Goal: Transaction & Acquisition: Purchase product/service

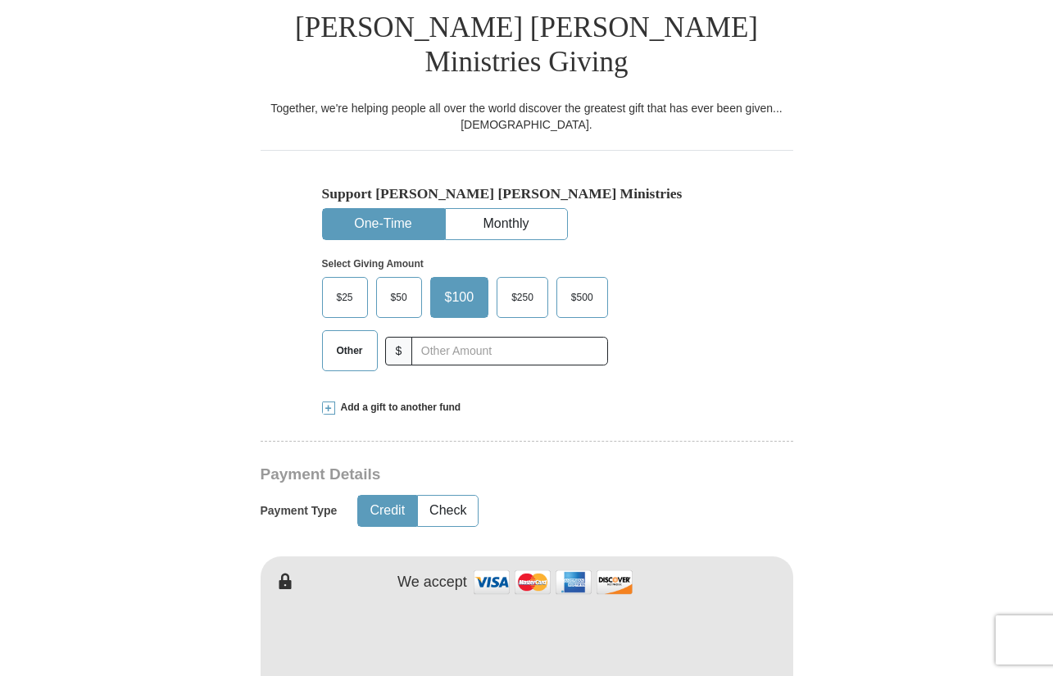
scroll to position [424, 0]
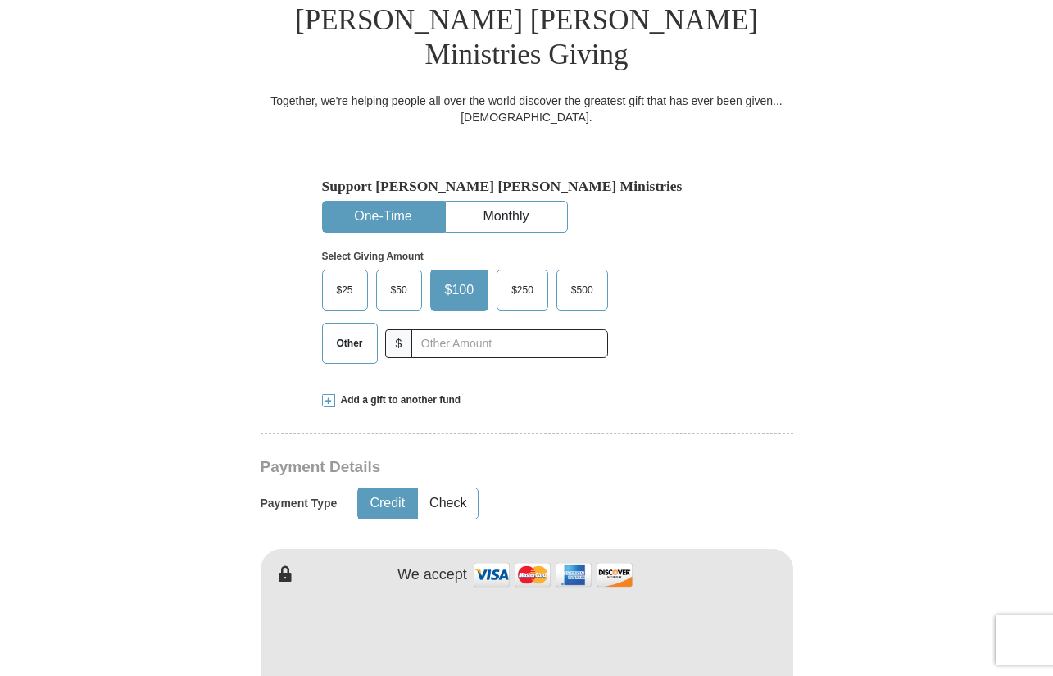
click at [343, 331] on span "Other" at bounding box center [350, 343] width 43 height 25
click at [0, 0] on input "Other" at bounding box center [0, 0] width 0 height 0
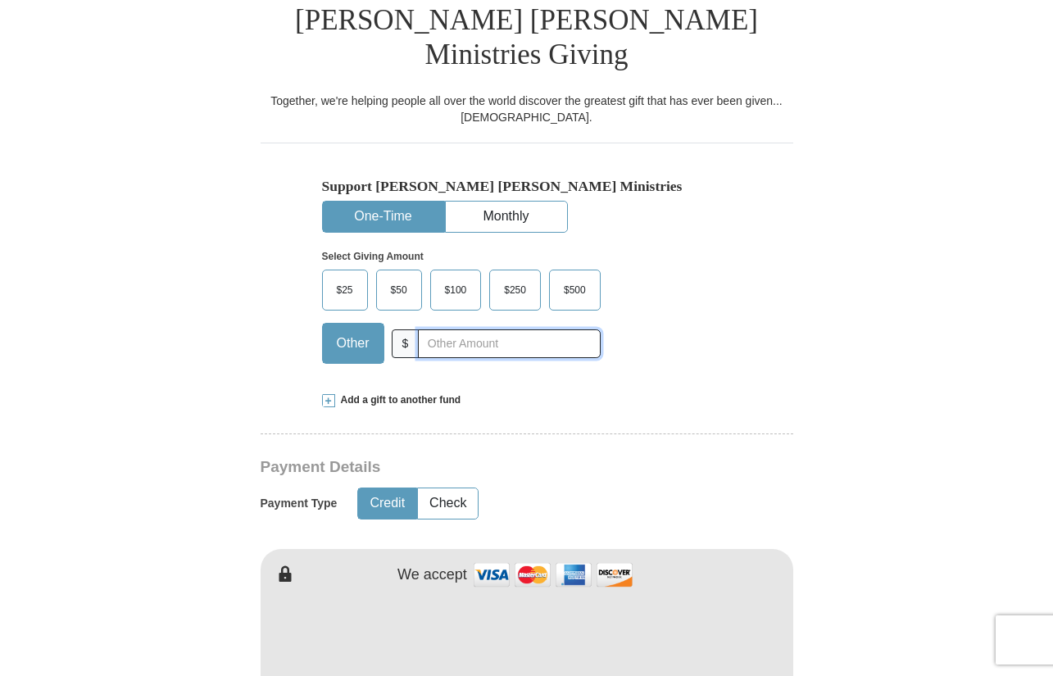
drag, startPoint x: 456, startPoint y: 320, endPoint x: 462, endPoint y: 252, distance: 67.5
click at [466, 323] on div "Other $" at bounding box center [461, 343] width 279 height 41
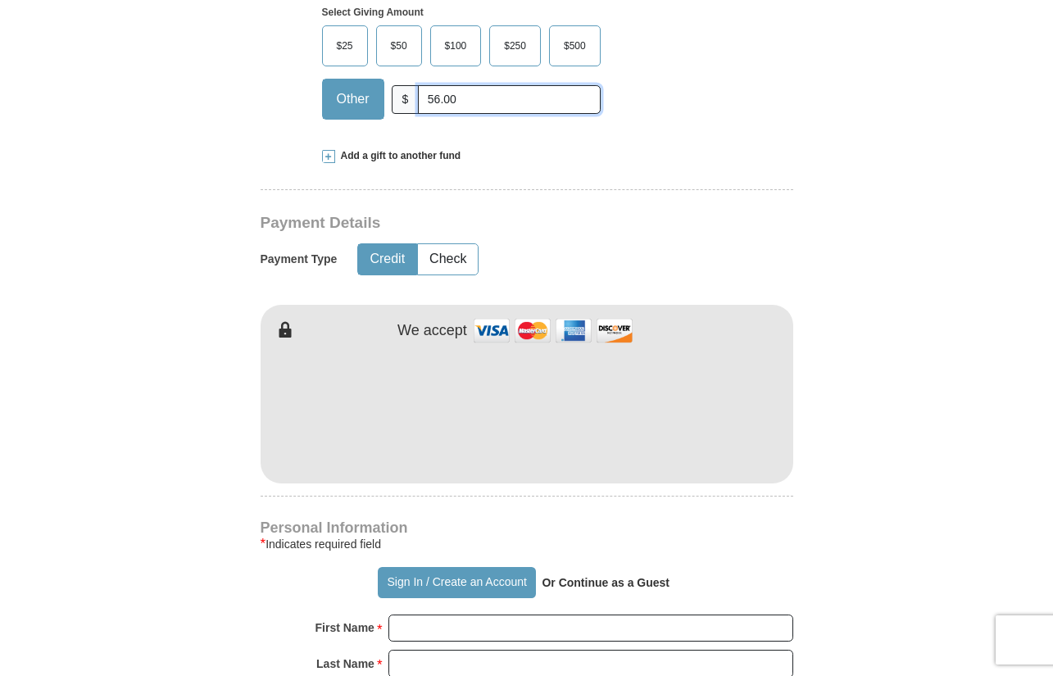
scroll to position [733, 0]
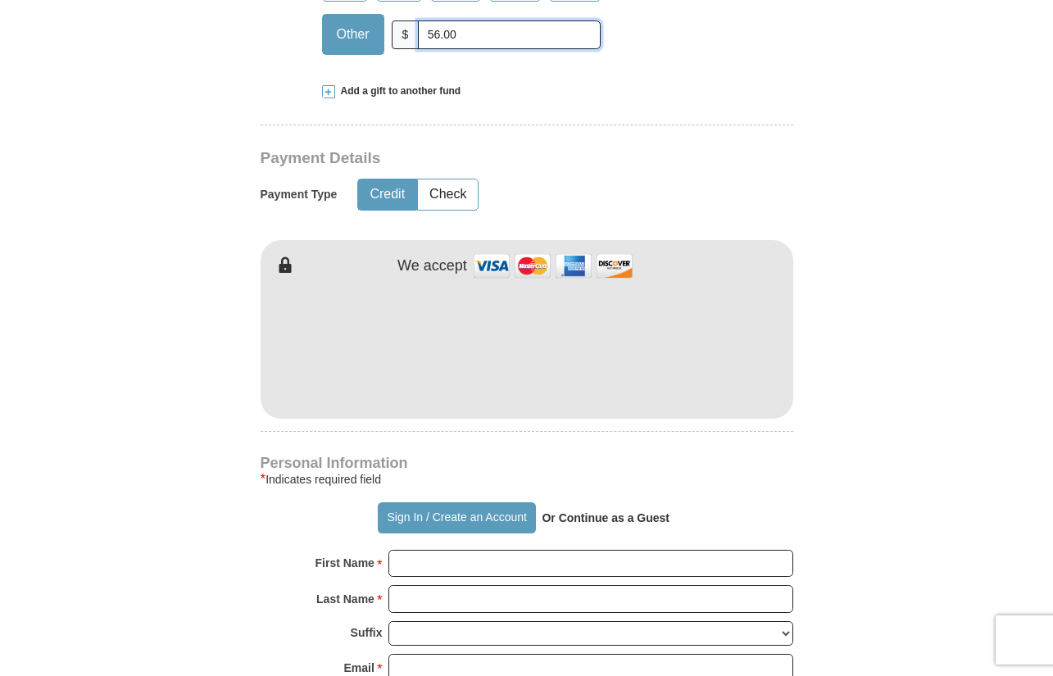
type input "56.00"
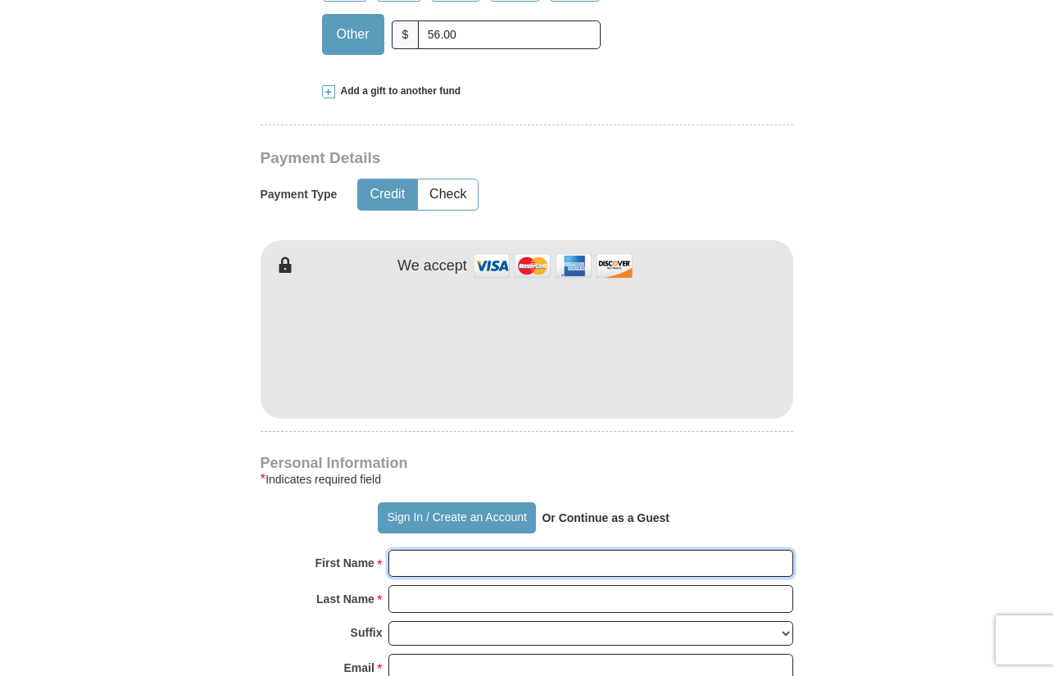
click at [498, 550] on input "First Name *" at bounding box center [591, 564] width 405 height 28
type input "[PERSON_NAME]"
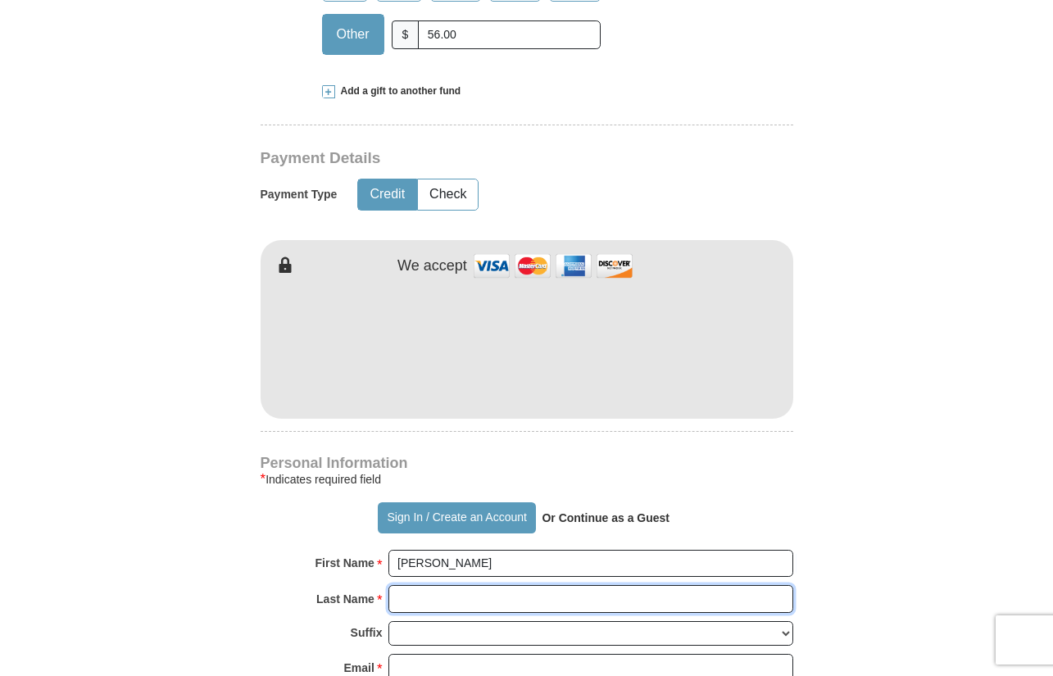
type input "[PERSON_NAME]"
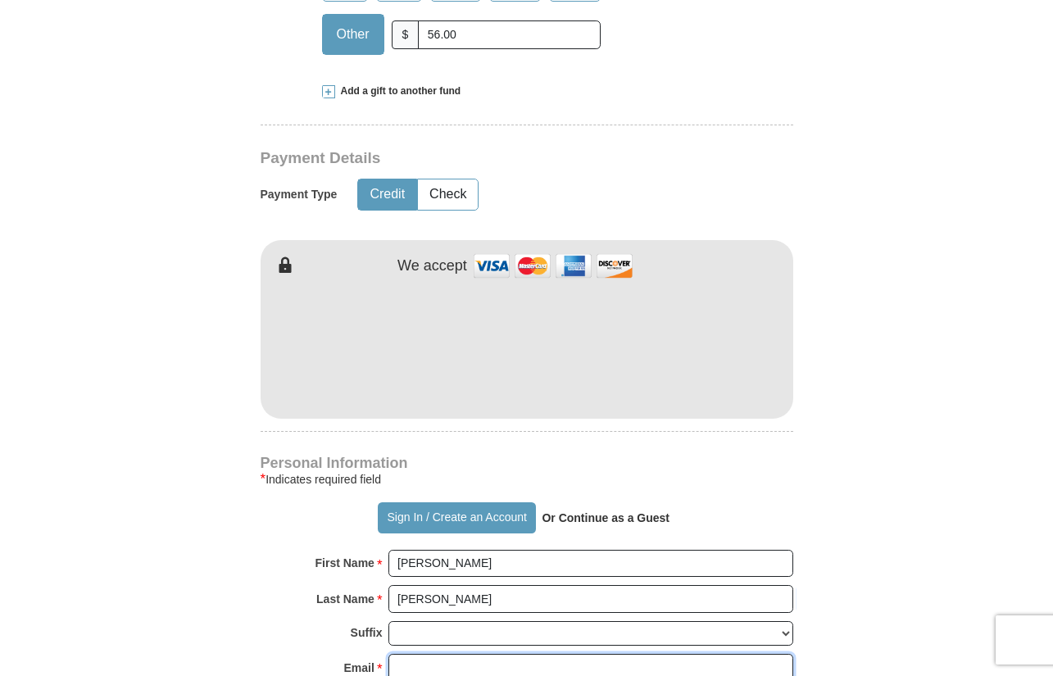
type input "[EMAIL_ADDRESS][DOMAIN_NAME]"
type input "[STREET_ADDRESS]"
type input "Austin"
select select "[GEOGRAPHIC_DATA]"
type input "78753"
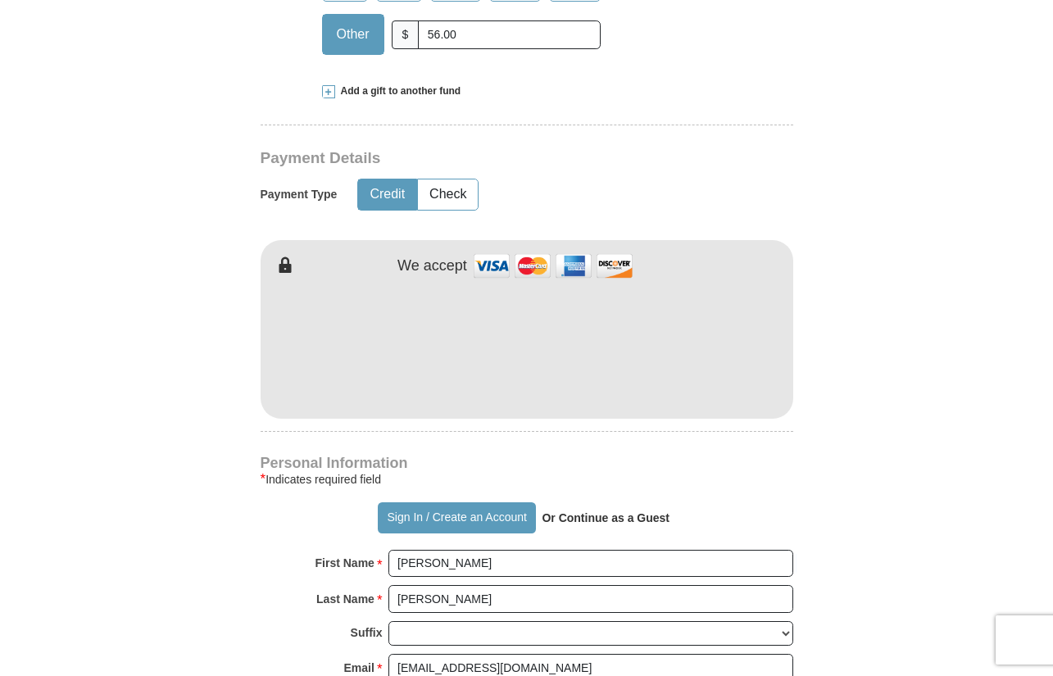
type input "5124609623"
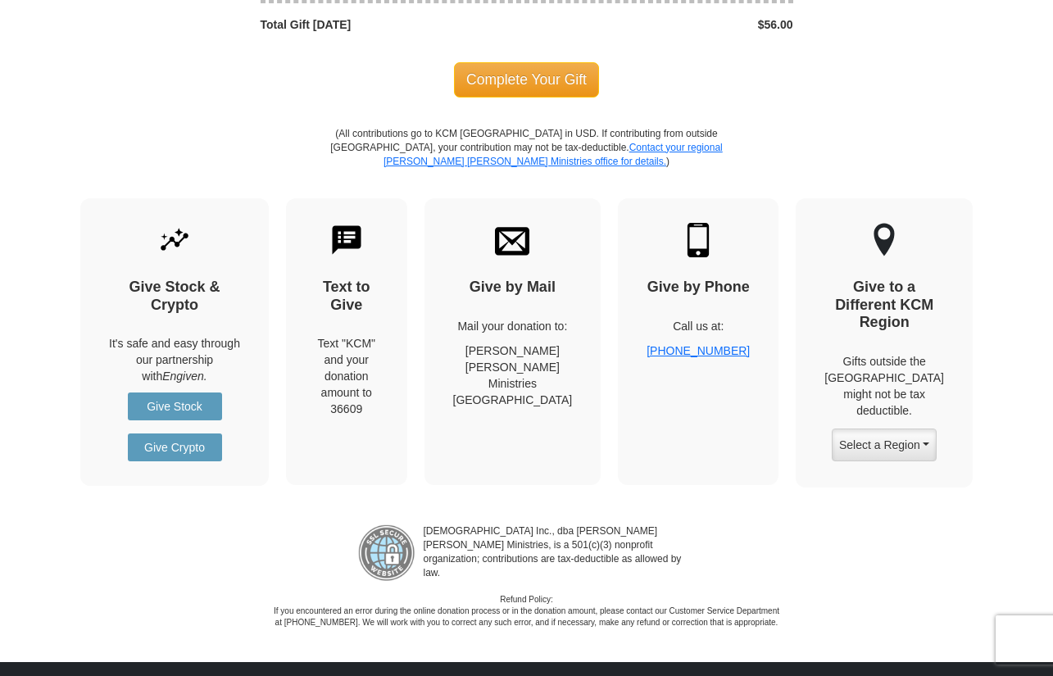
scroll to position [1958, 0]
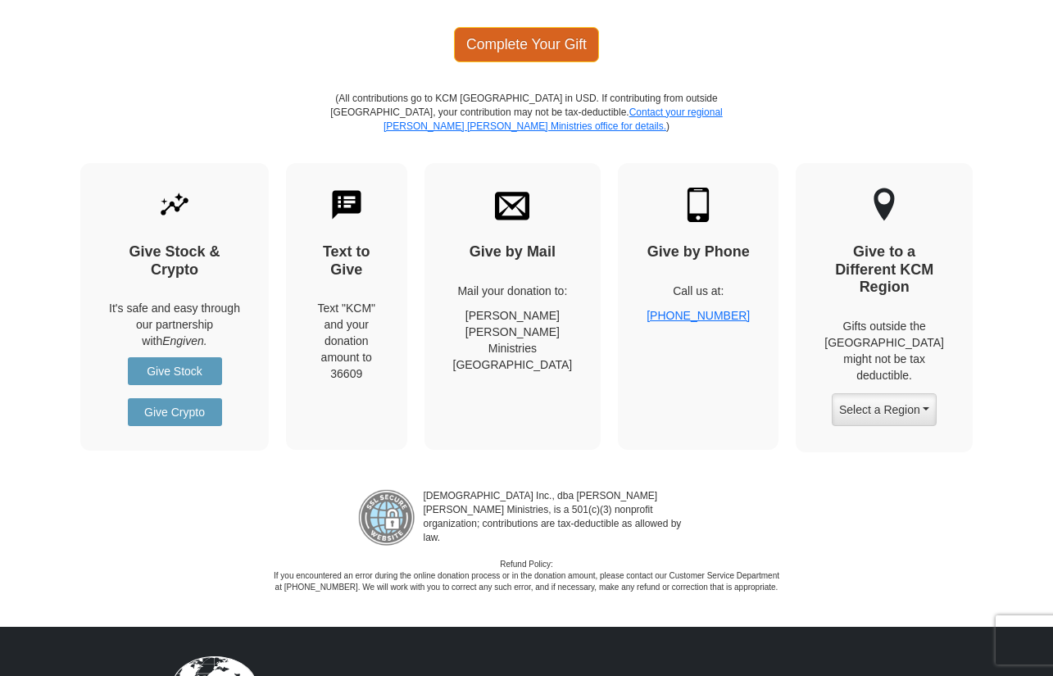
click at [502, 27] on span "Complete Your Gift" at bounding box center [526, 44] width 145 height 34
